Goal: Obtain resource: Obtain resource

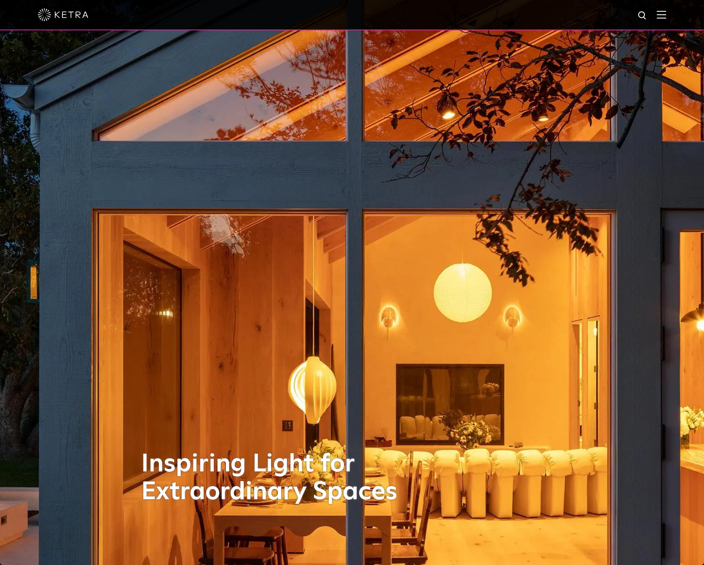
click at [666, 13] on img at bounding box center [661, 15] width 9 height 8
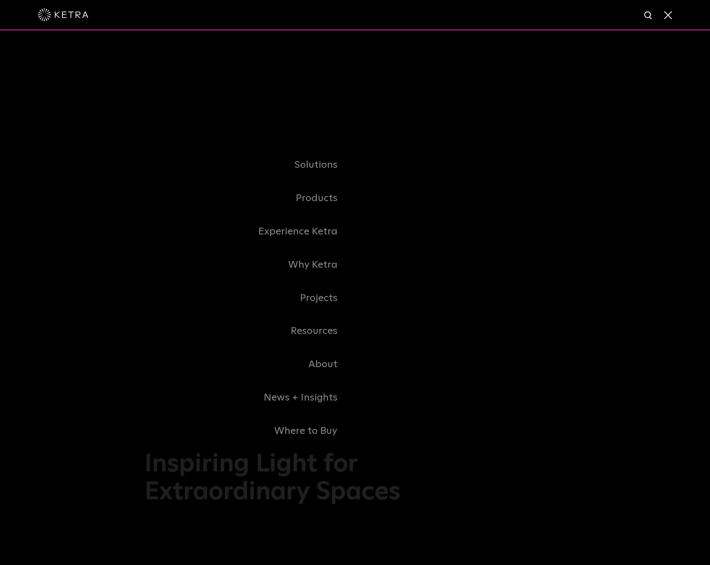
click at [0, 0] on link "Commercial Products" at bounding box center [0, 0] width 0 height 0
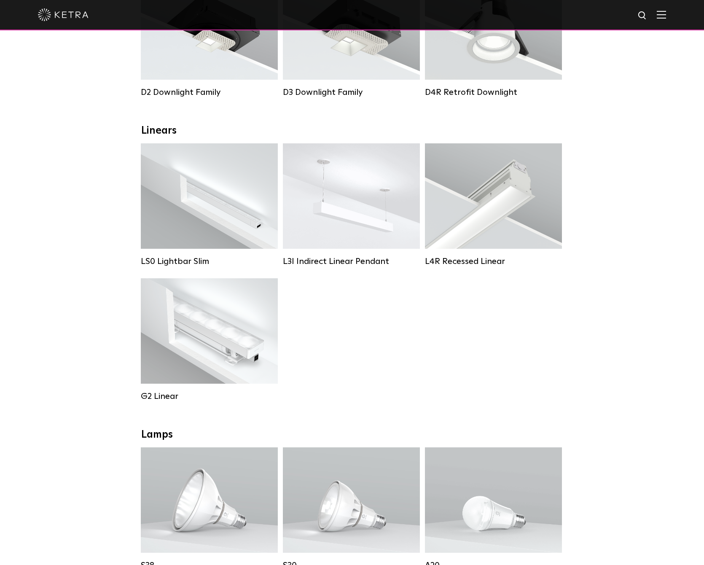
scroll to position [105, 0]
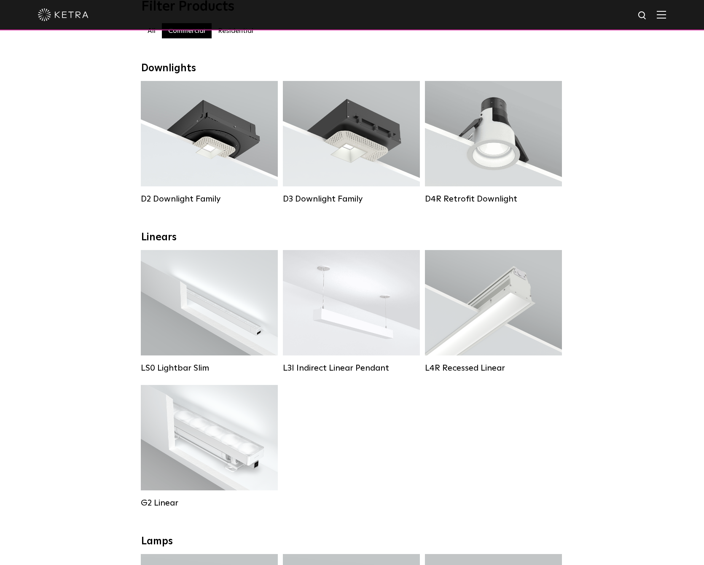
click at [441, 459] on div "LS0 Lightbar Slim Lumen Output: 200 / 350 Colors: White / Black Control: X96 Co…" at bounding box center [352, 385] width 428 height 270
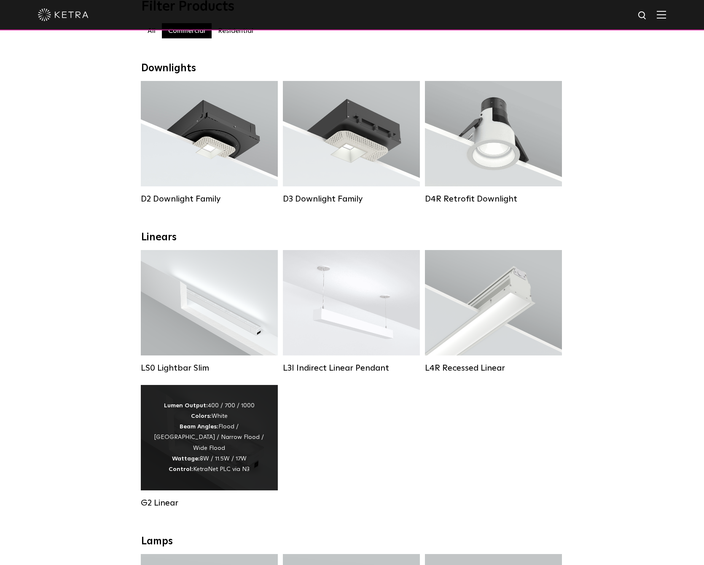
click at [225, 395] on div "Lumen Output: 400 / 700 / 1000 Colors: White Beam Angles: Flood / Graze / Narro…" at bounding box center [209, 437] width 137 height 105
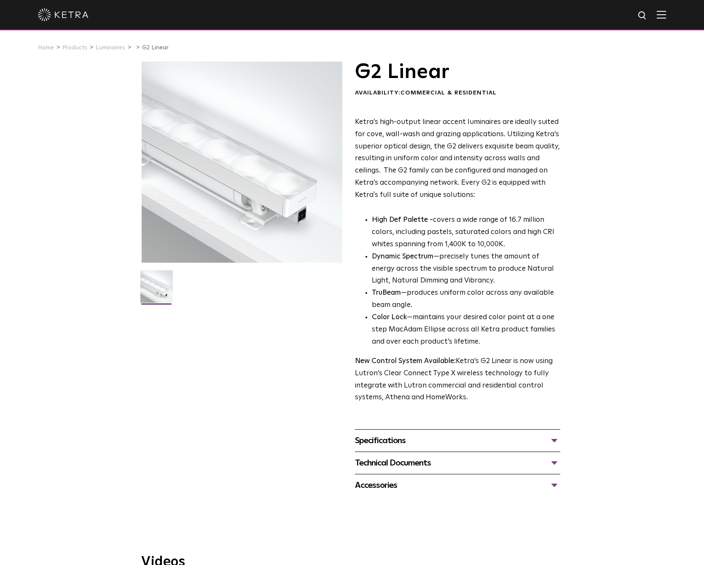
click at [401, 434] on div "Specifications" at bounding box center [457, 440] width 205 height 13
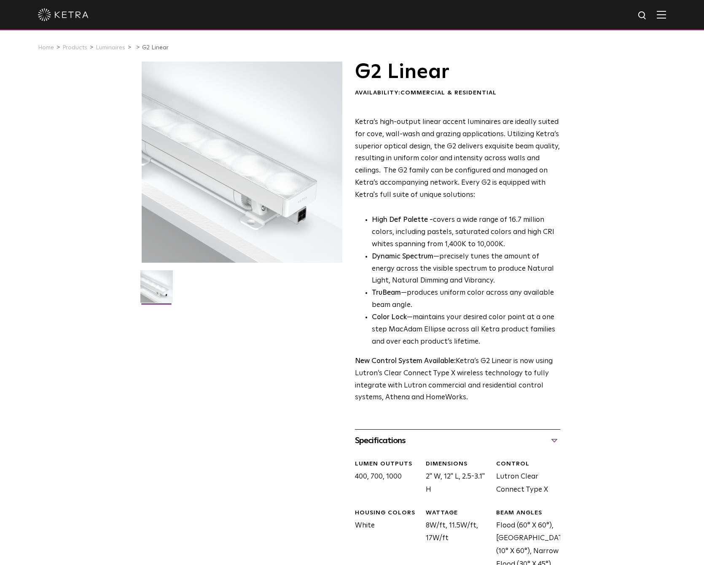
click at [446, 194] on p "Ketra’s high-output linear accent luminaires are ideally suited for cove, wall-…" at bounding box center [457, 158] width 205 height 85
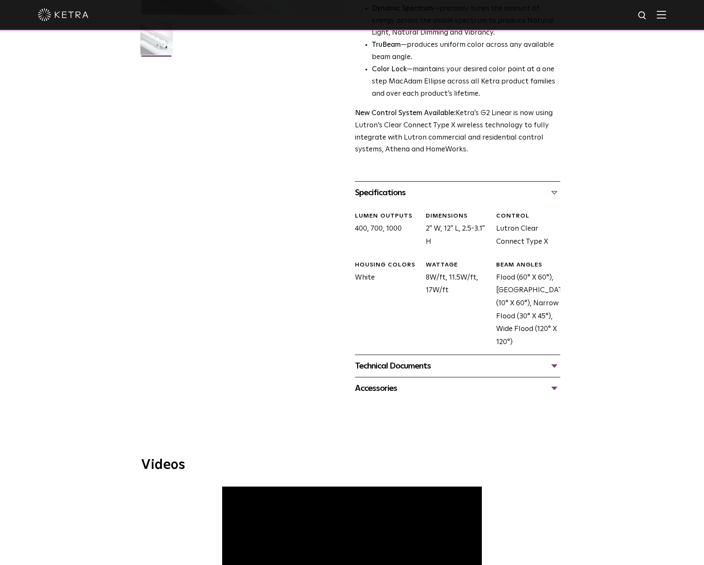
scroll to position [283, 0]
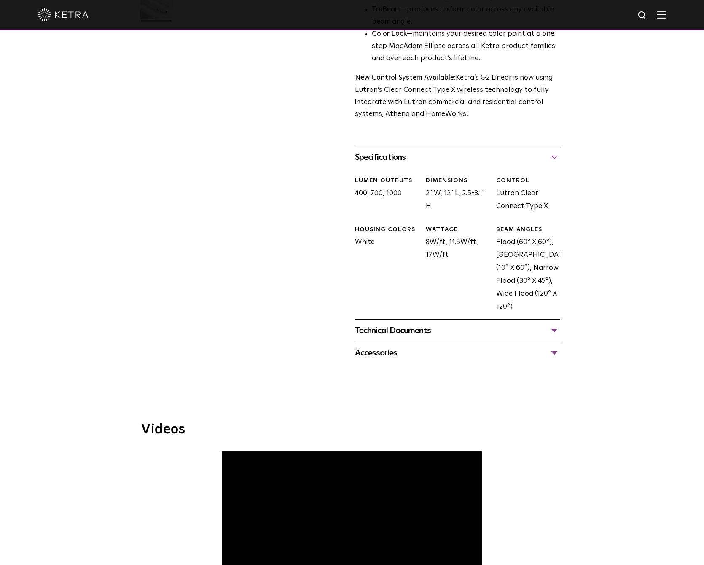
click at [639, 299] on div "G2 Linear Availability: Commercial & Residential Ketra’s high-output linear acc…" at bounding box center [352, 71] width 704 height 586
click at [427, 324] on div "Technical Documents" at bounding box center [457, 330] width 205 height 13
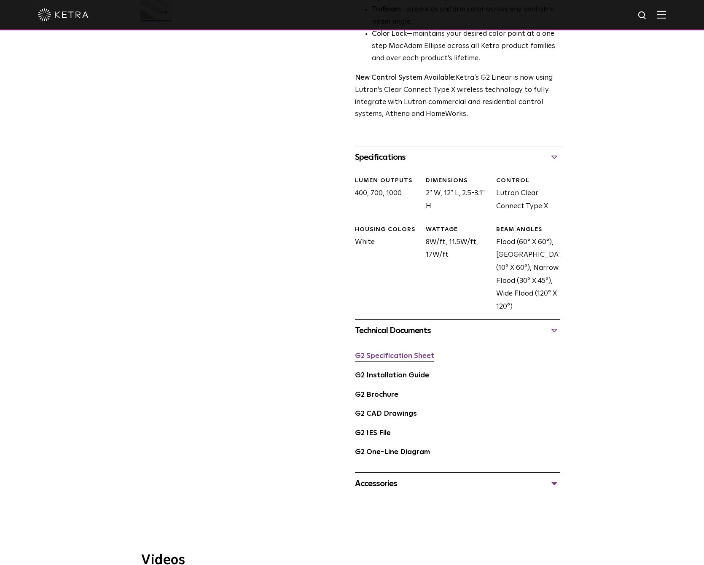
click at [416, 352] on link "G2 Specification Sheet" at bounding box center [394, 355] width 79 height 7
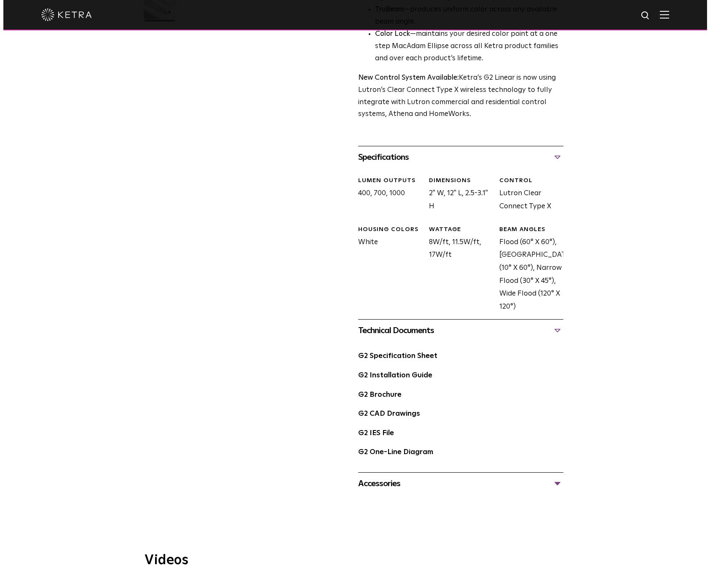
scroll to position [0, 0]
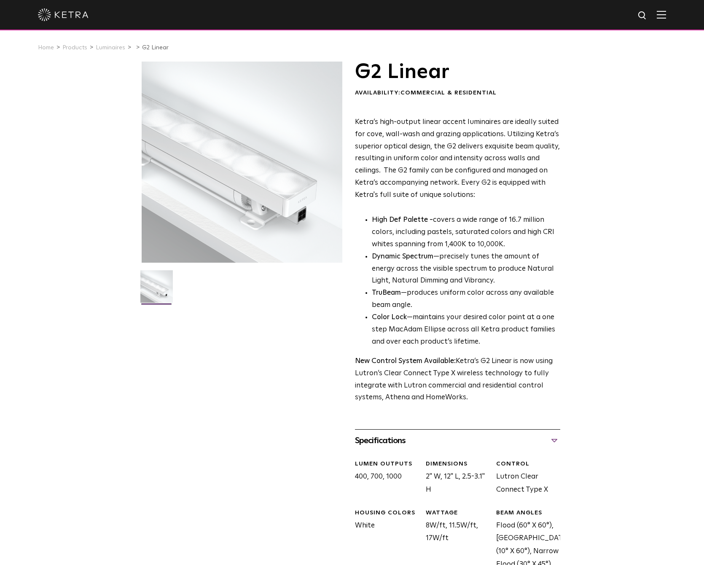
click at [666, 11] on img at bounding box center [661, 15] width 9 height 8
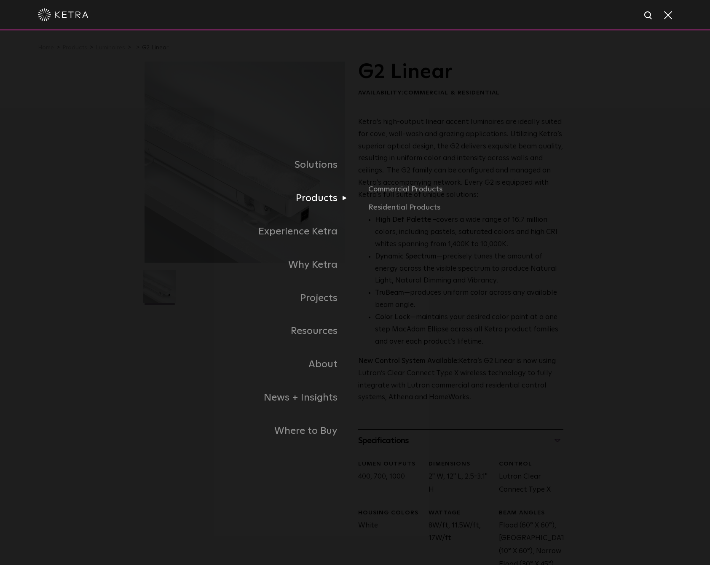
click at [329, 204] on link "Products" at bounding box center [250, 198] width 211 height 33
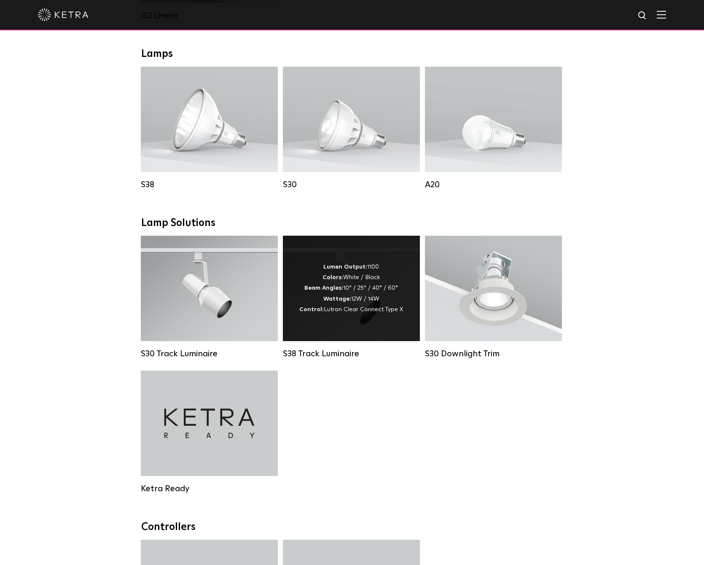
scroll to position [843, 0]
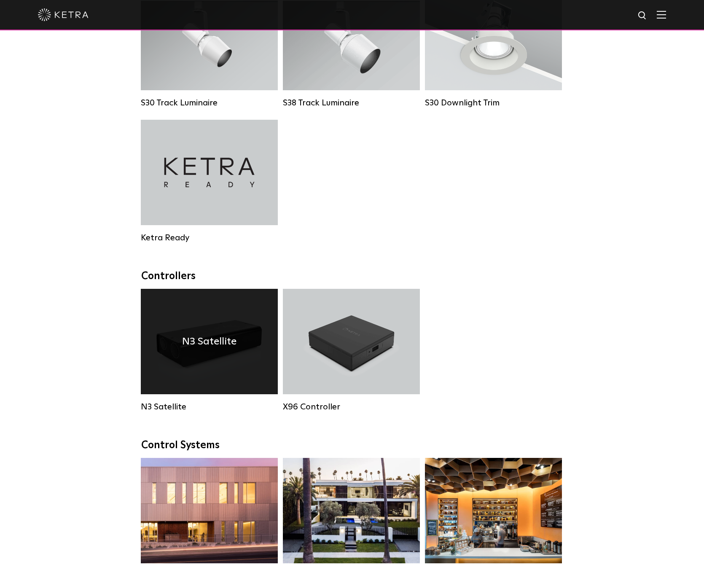
click at [192, 337] on h4 "N3 Satellite" at bounding box center [209, 341] width 54 height 16
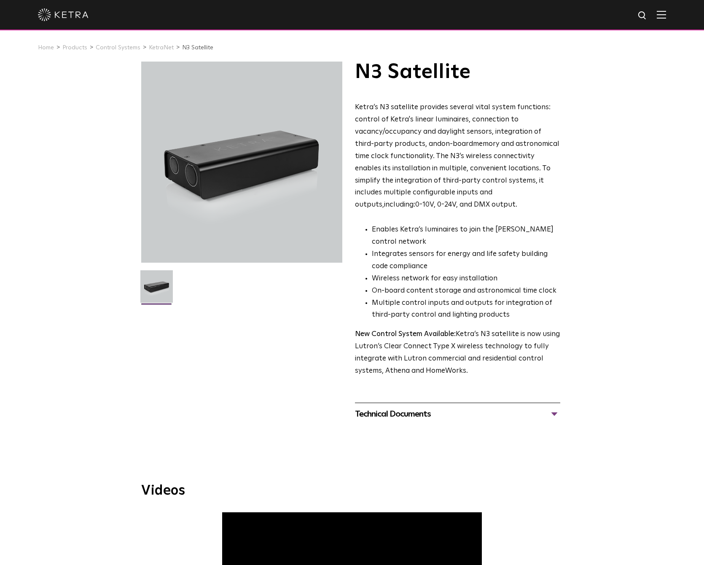
click at [557, 409] on div "Technical Documents" at bounding box center [457, 413] width 205 height 13
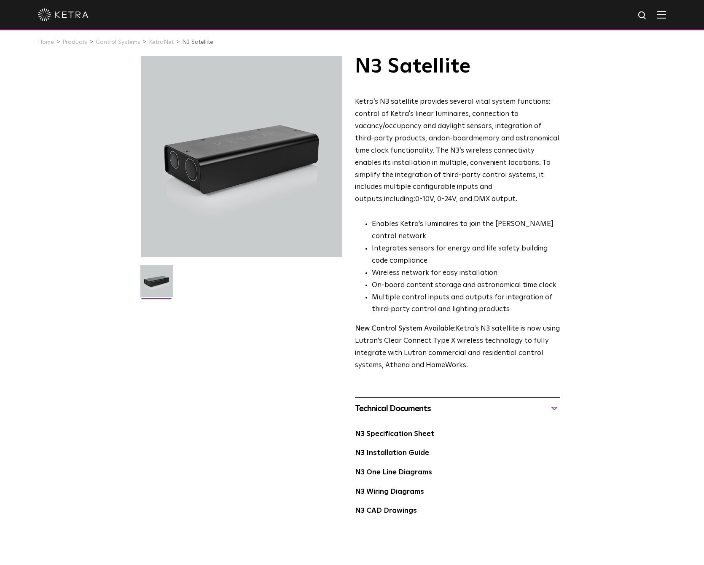
scroll to position [11, 0]
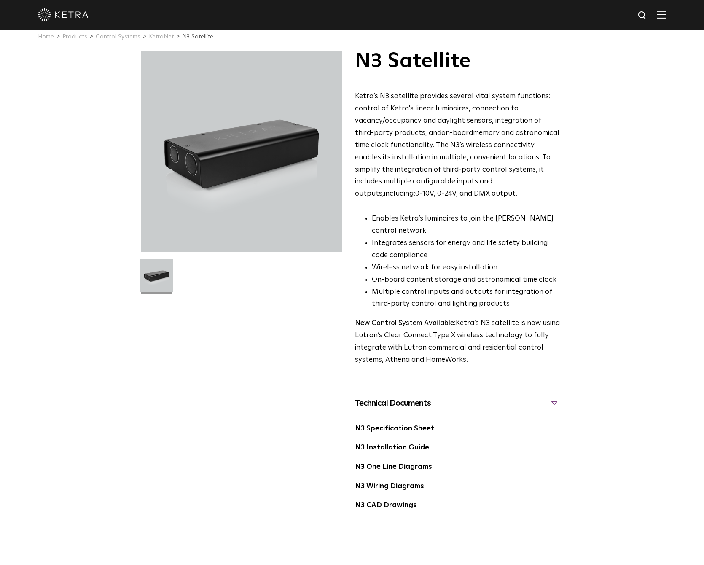
drag, startPoint x: 425, startPoint y: 423, endPoint x: 425, endPoint y: 411, distance: 11.8
click at [425, 425] on link "N3 Specification Sheet" at bounding box center [394, 428] width 79 height 7
